Goal: Information Seeking & Learning: Check status

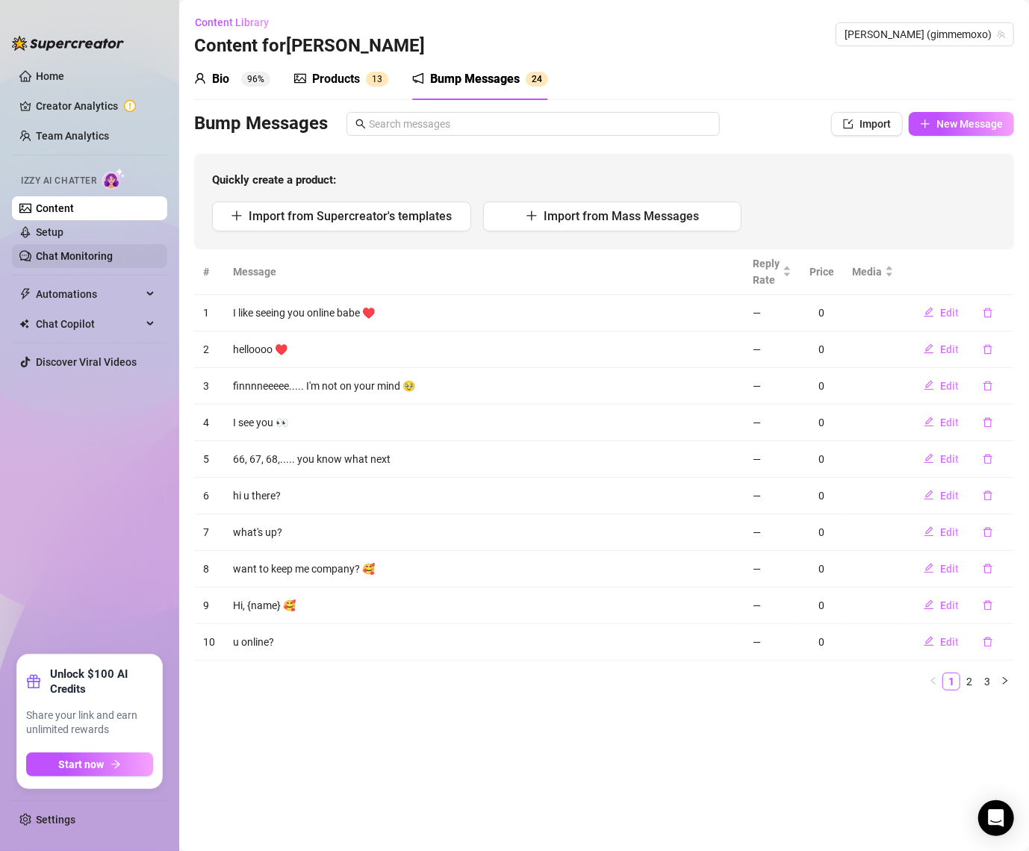
click at [83, 255] on link "Chat Monitoring" at bounding box center [74, 256] width 77 height 12
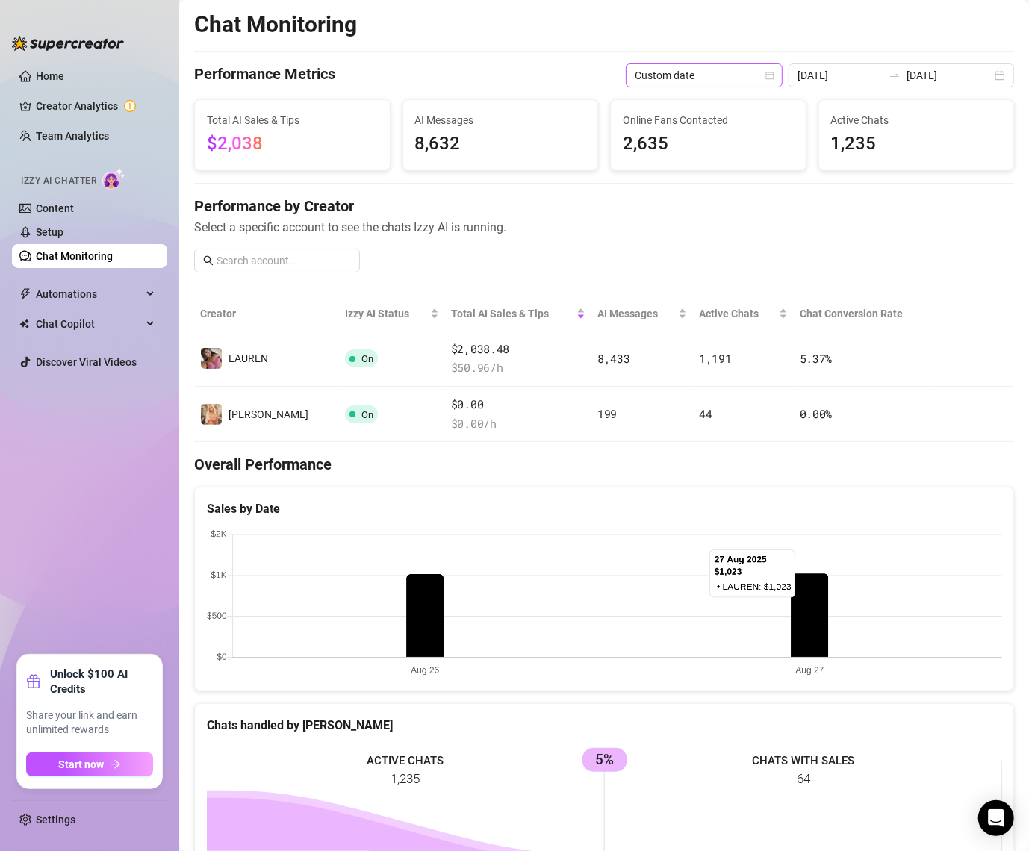
click at [749, 71] on span "Custom date" at bounding box center [704, 75] width 139 height 22
click at [704, 155] on div "Last 30 days" at bounding box center [739, 153] width 133 height 16
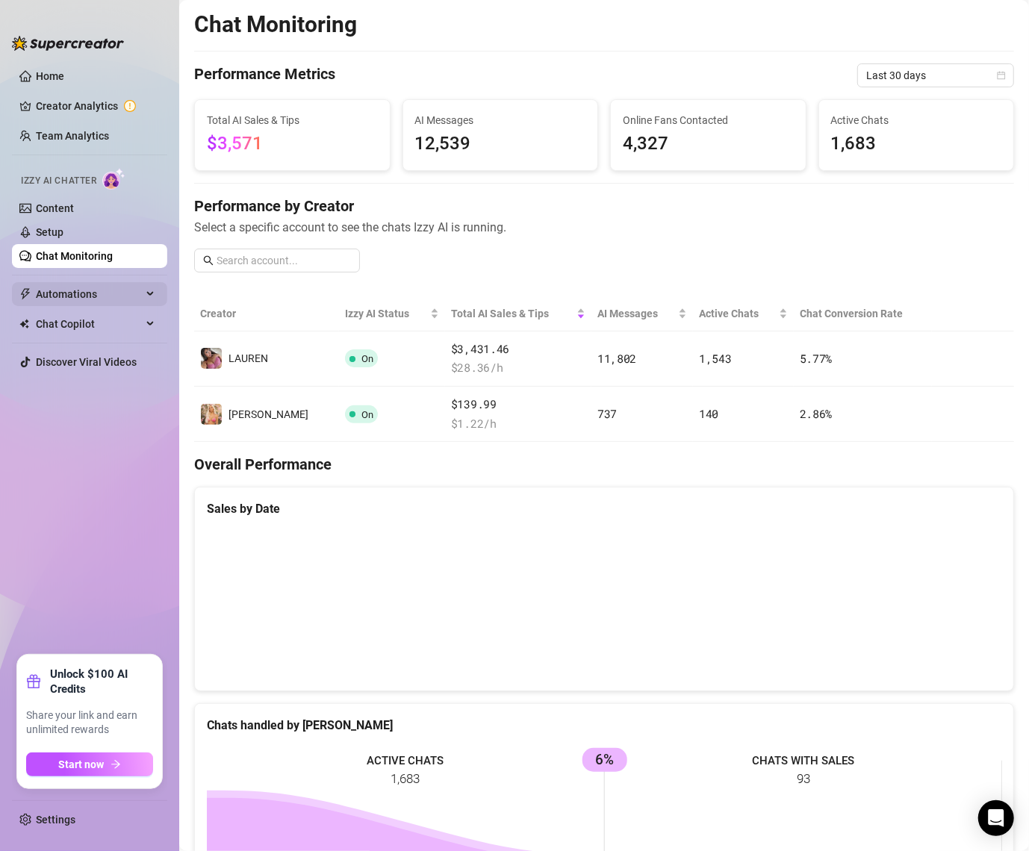
click at [72, 293] on span "Automations" at bounding box center [89, 294] width 106 height 24
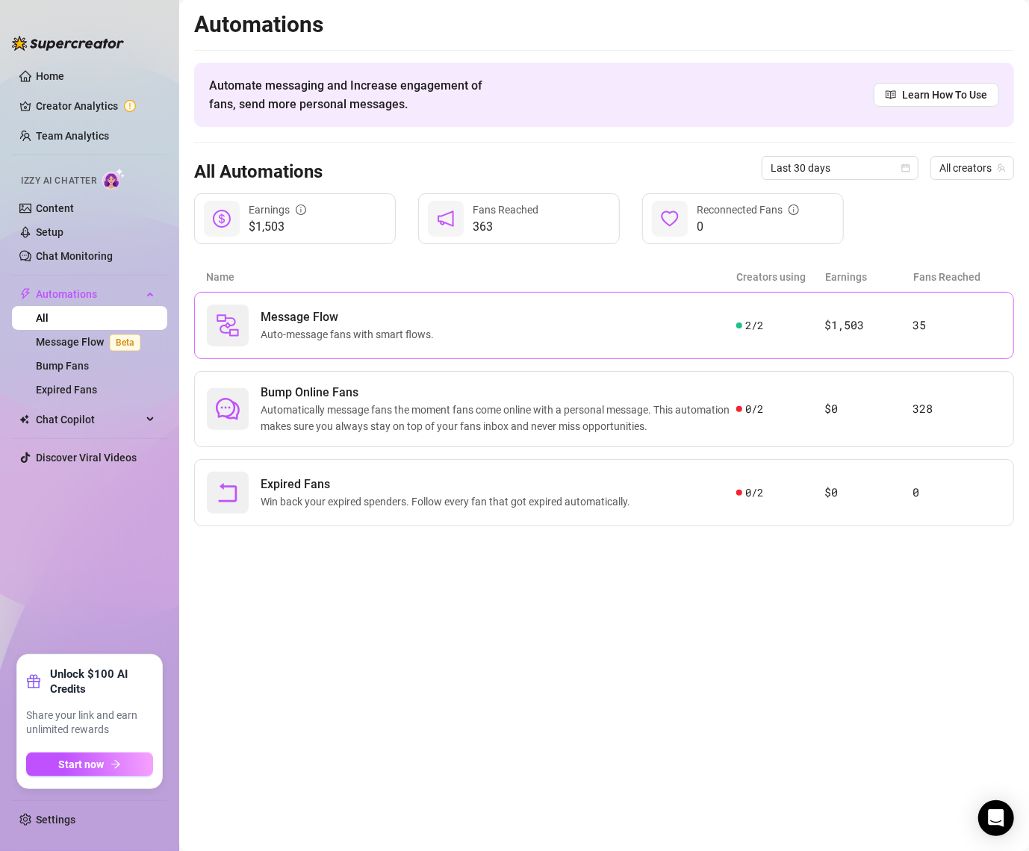
click at [892, 329] on article "$1,503" at bounding box center [869, 326] width 88 height 18
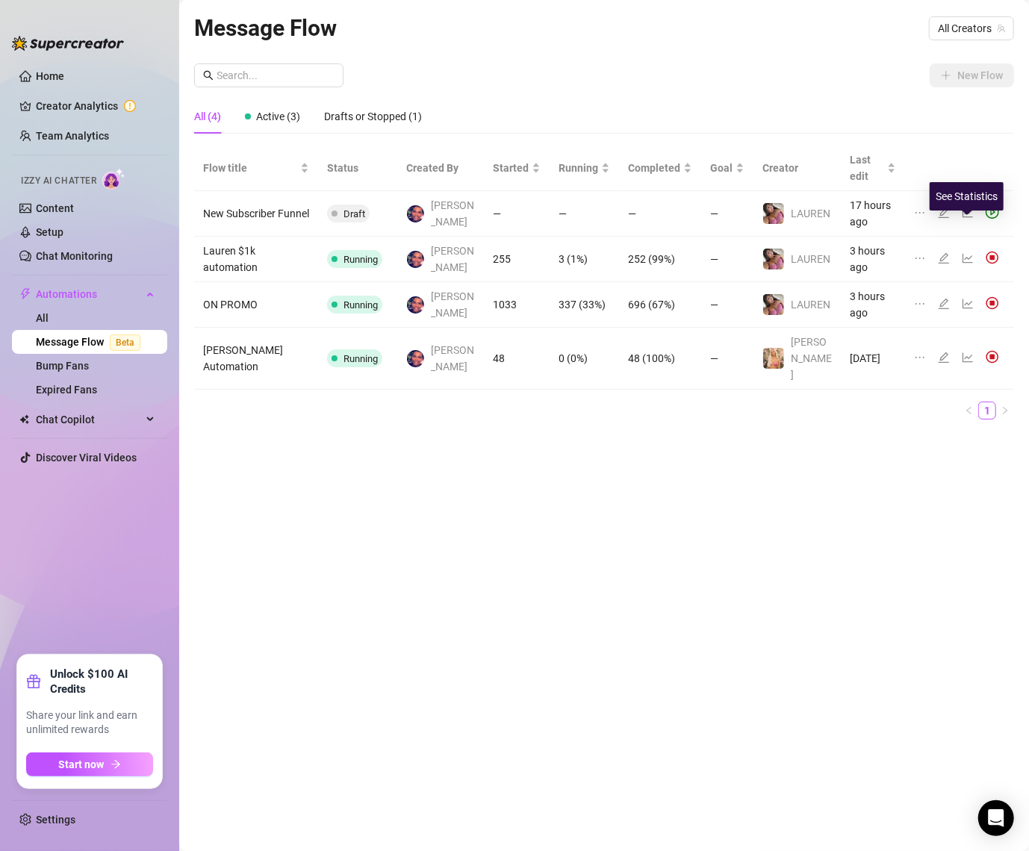
click at [965, 254] on icon "line-chart" at bounding box center [968, 259] width 10 height 10
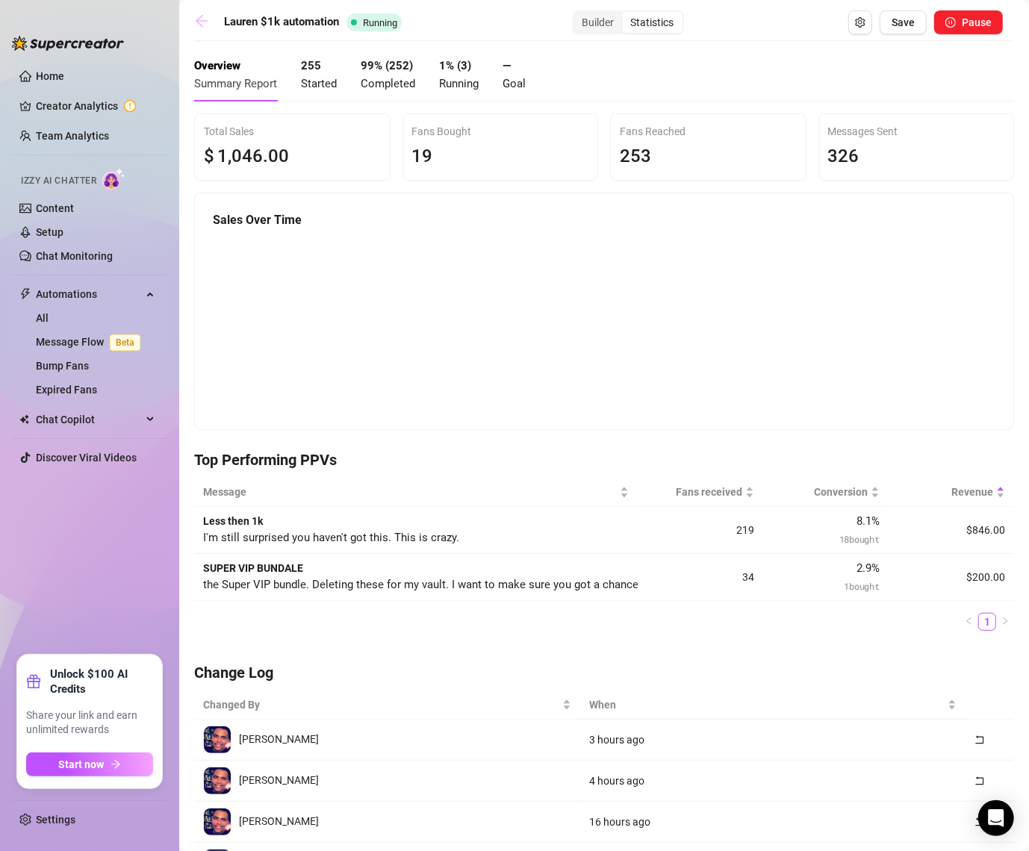
click at [205, 29] on link at bounding box center [205, 22] width 22 height 18
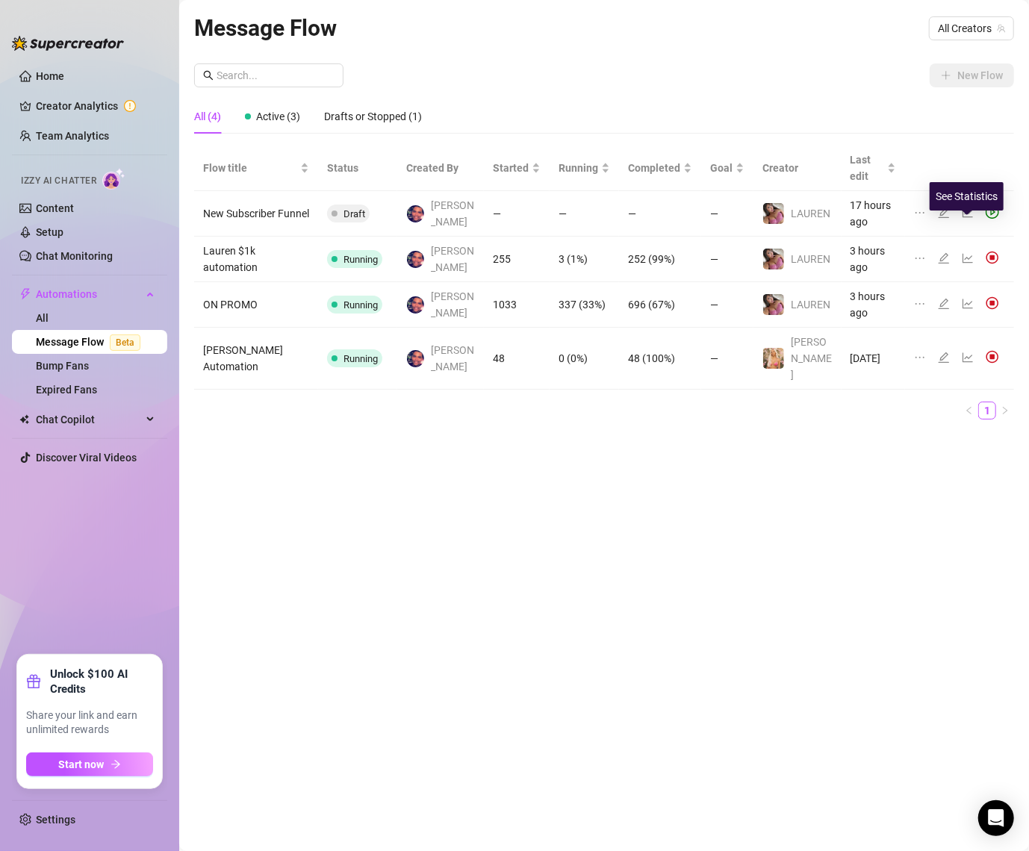
click at [967, 252] on icon "line-chart" at bounding box center [968, 258] width 12 height 12
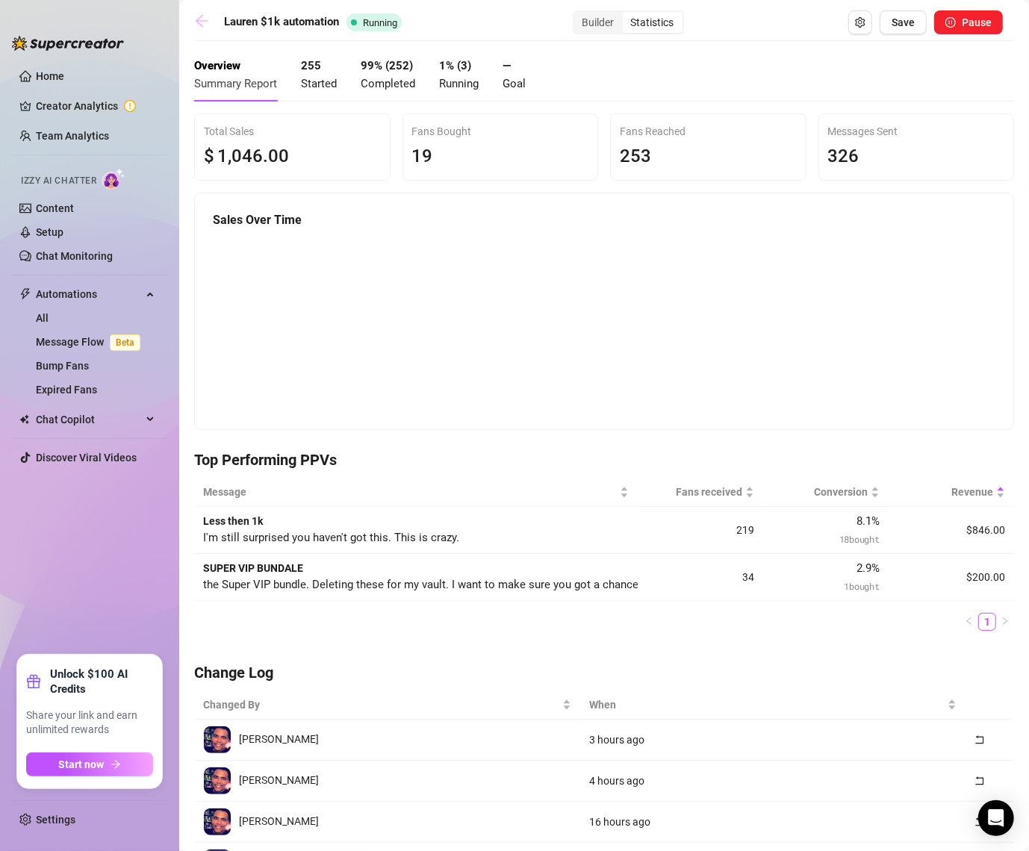
click at [199, 18] on icon "arrow-left" at bounding box center [202, 21] width 12 height 12
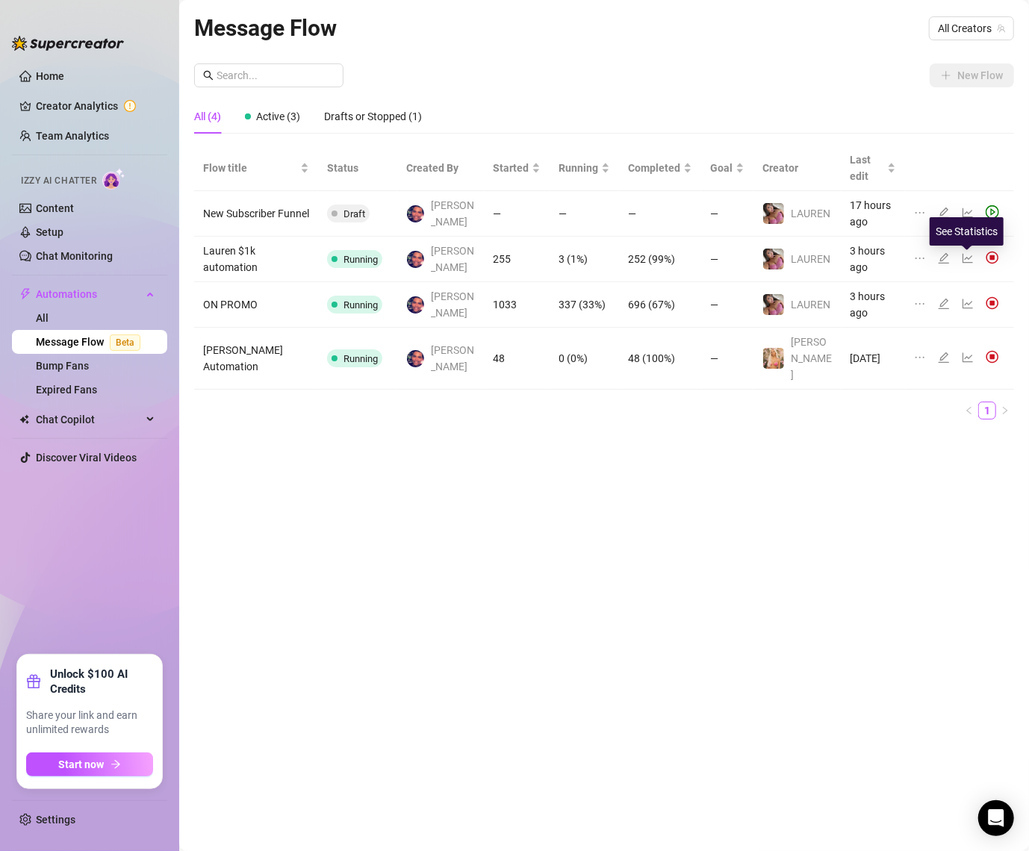
click at [968, 298] on icon "line-chart" at bounding box center [968, 304] width 12 height 12
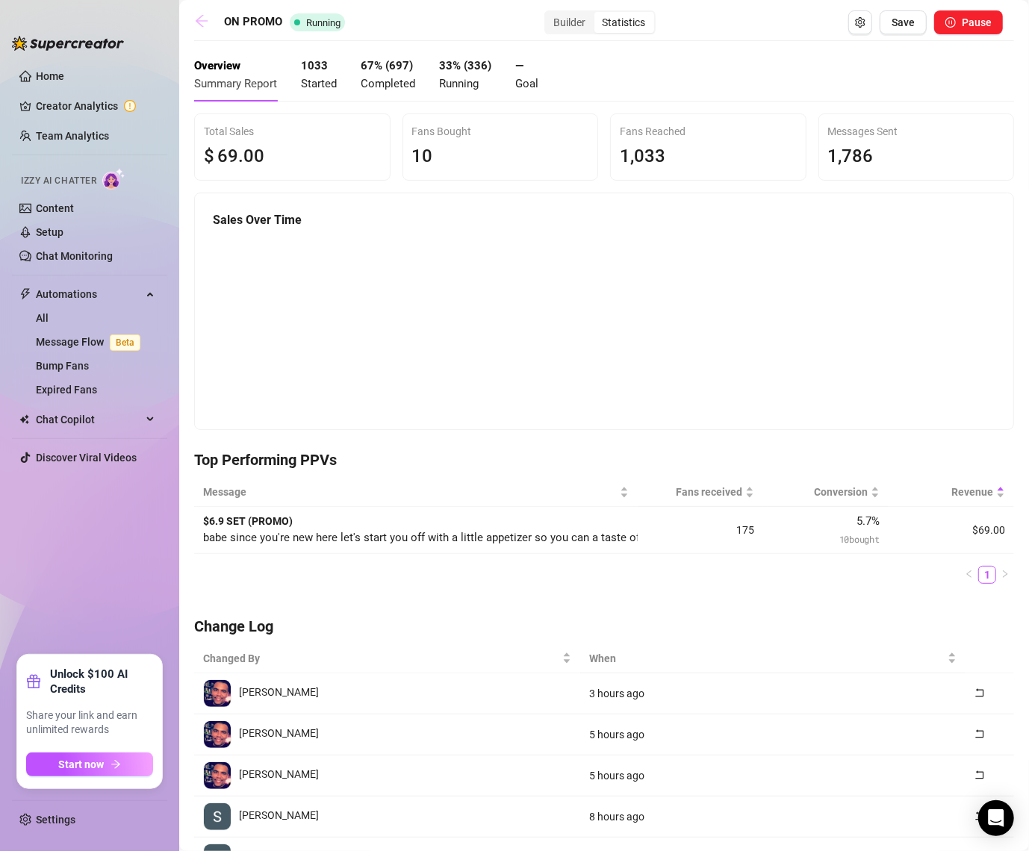
click at [200, 22] on icon "arrow-left" at bounding box center [201, 20] width 15 height 15
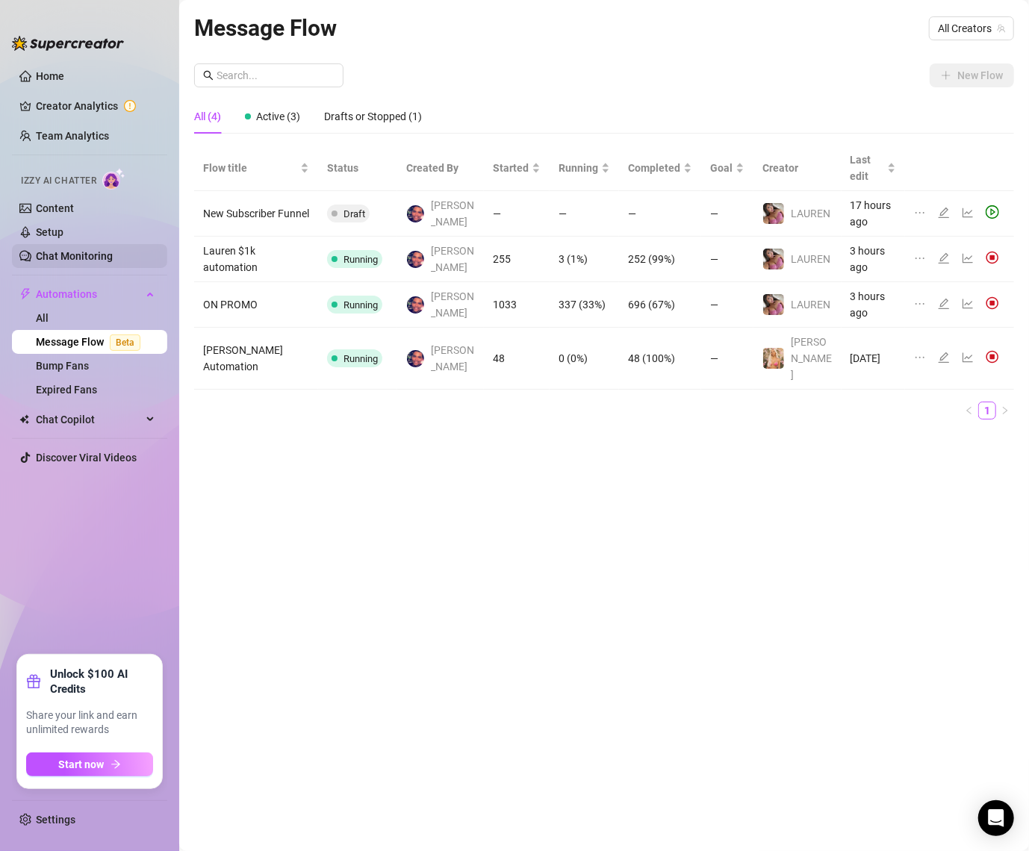
click at [72, 254] on link "Chat Monitoring" at bounding box center [74, 256] width 77 height 12
